Goal: Task Accomplishment & Management: Manage account settings

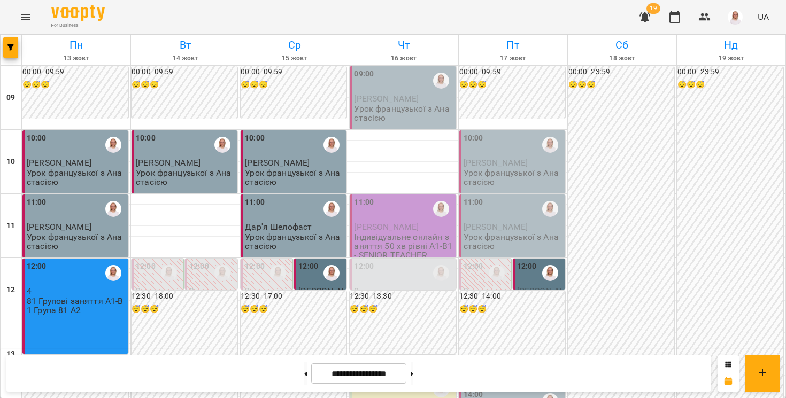
scroll to position [481, 0]
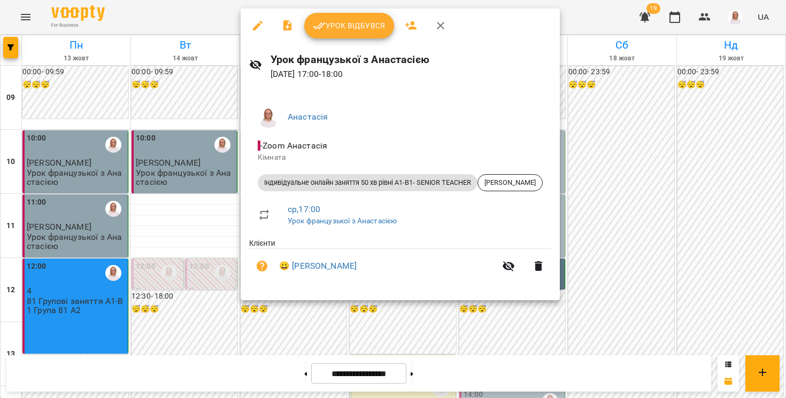
click at [351, 23] on span "Урок відбувся" at bounding box center [349, 25] width 73 height 13
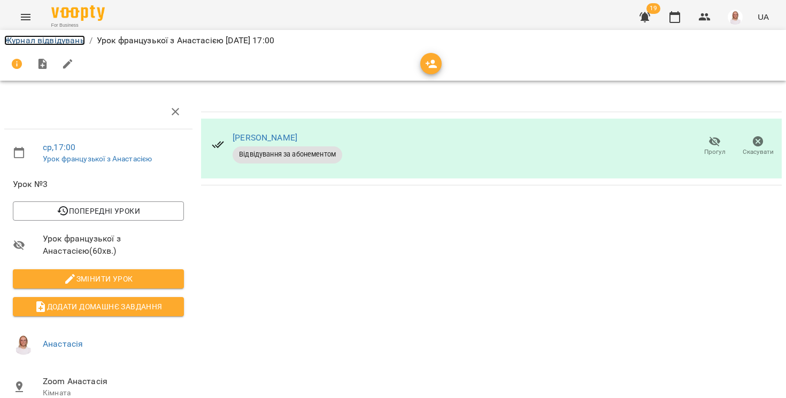
click at [80, 41] on link "Журнал відвідувань" at bounding box center [44, 40] width 81 height 10
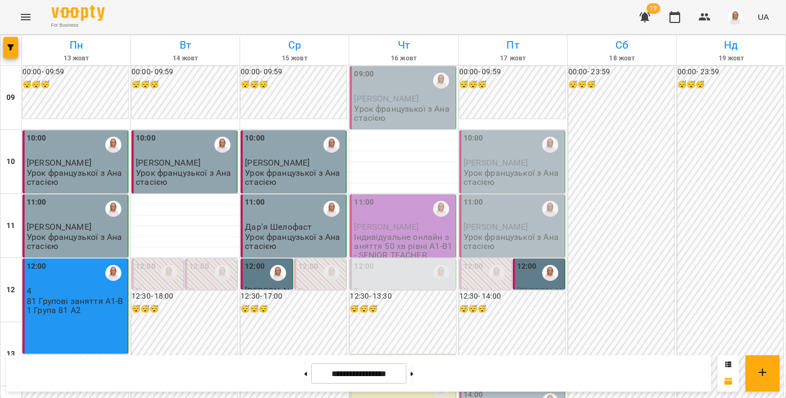
scroll to position [614, 0]
click at [413, 368] on button at bounding box center [412, 374] width 3 height 24
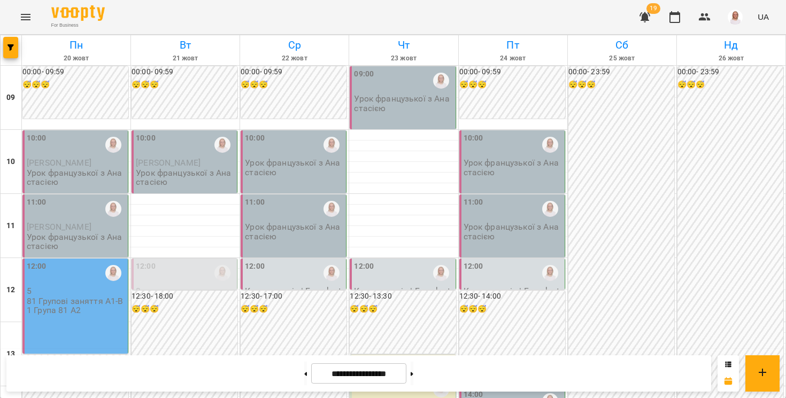
scroll to position [0, 0]
click at [413, 373] on icon at bounding box center [412, 374] width 3 height 4
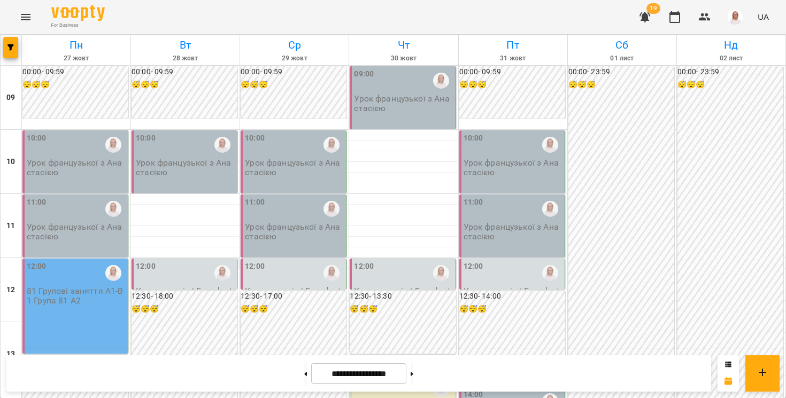
scroll to position [614, 0]
click at [304, 375] on icon at bounding box center [305, 374] width 3 height 4
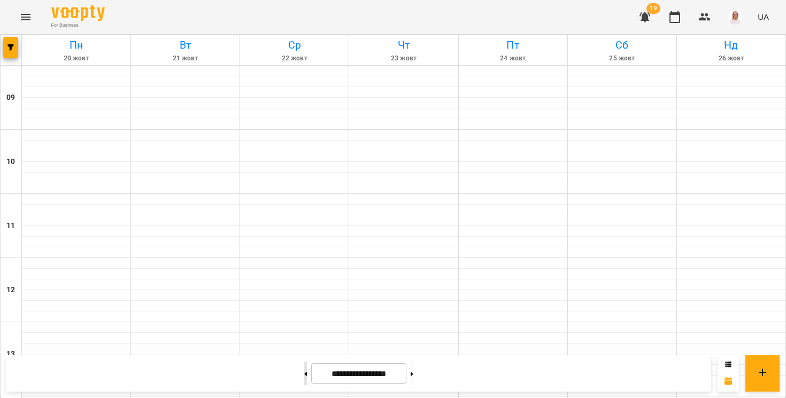
click at [304, 375] on icon at bounding box center [305, 374] width 3 height 4
type input "**********"
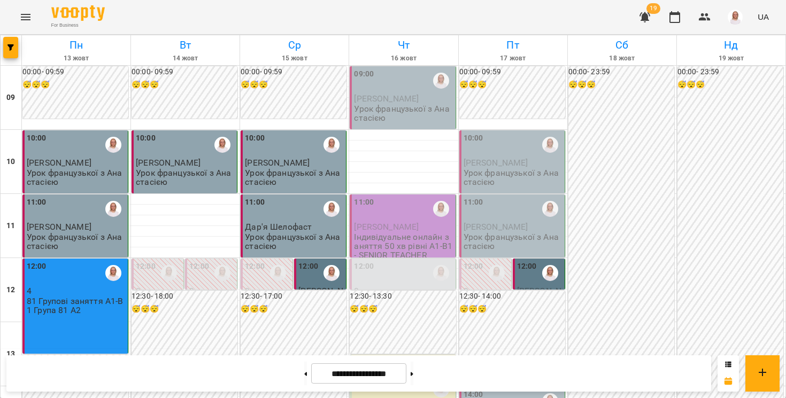
scroll to position [531, 0]
